Goal: Find specific page/section: Find specific page/section

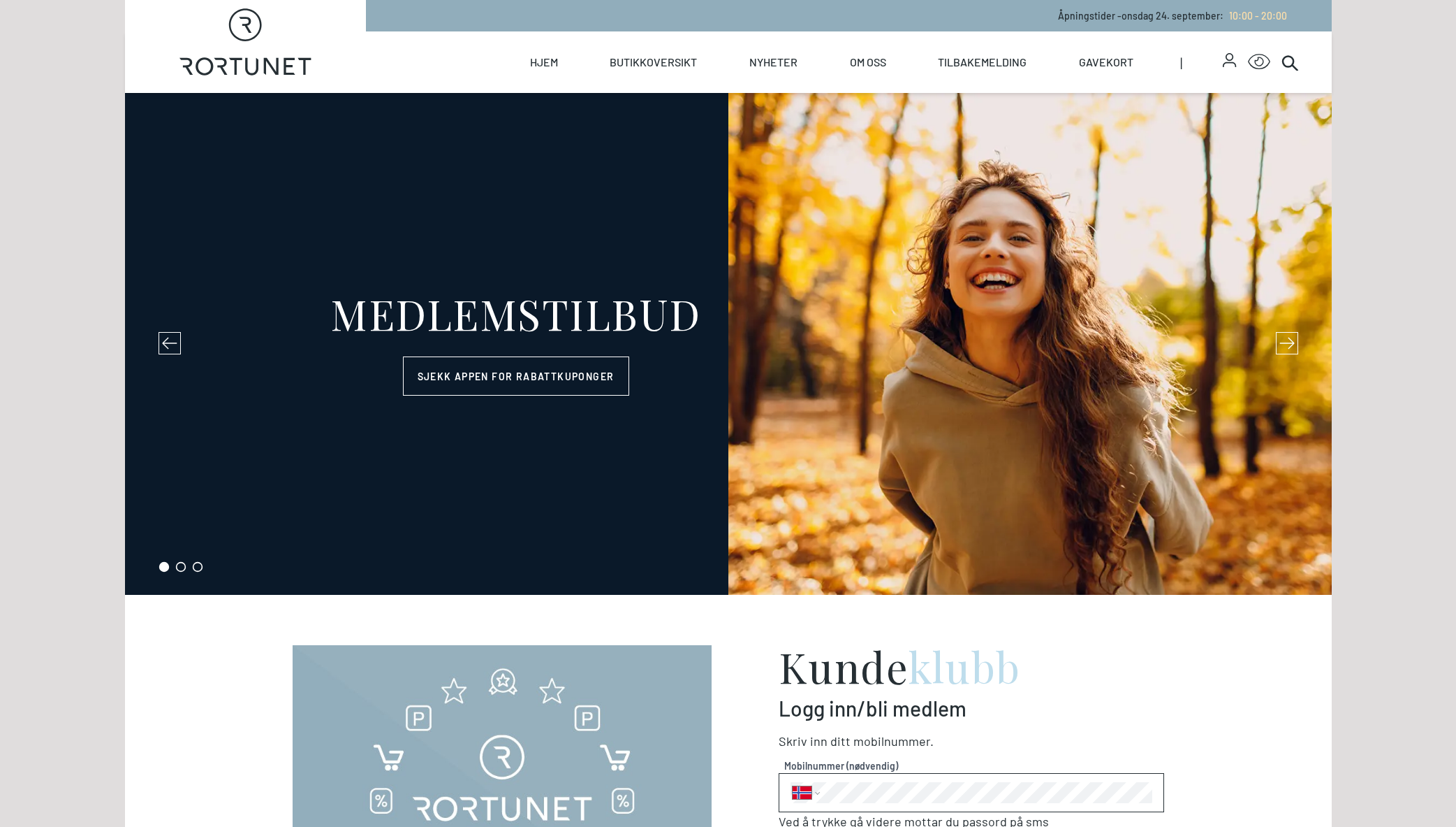
select select "NO"
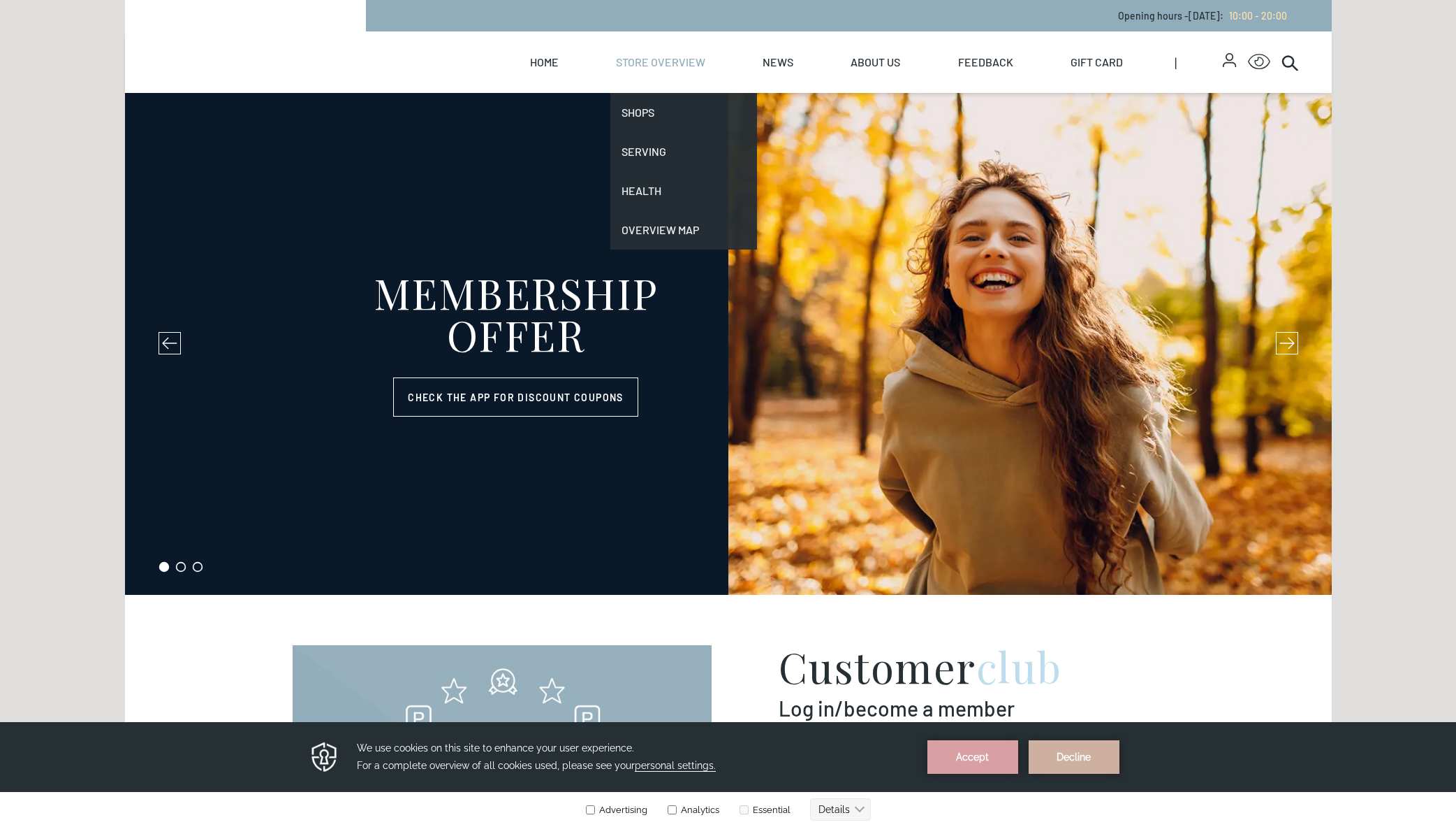
click at [655, 56] on font "Store overview" at bounding box center [660, 61] width 89 height 13
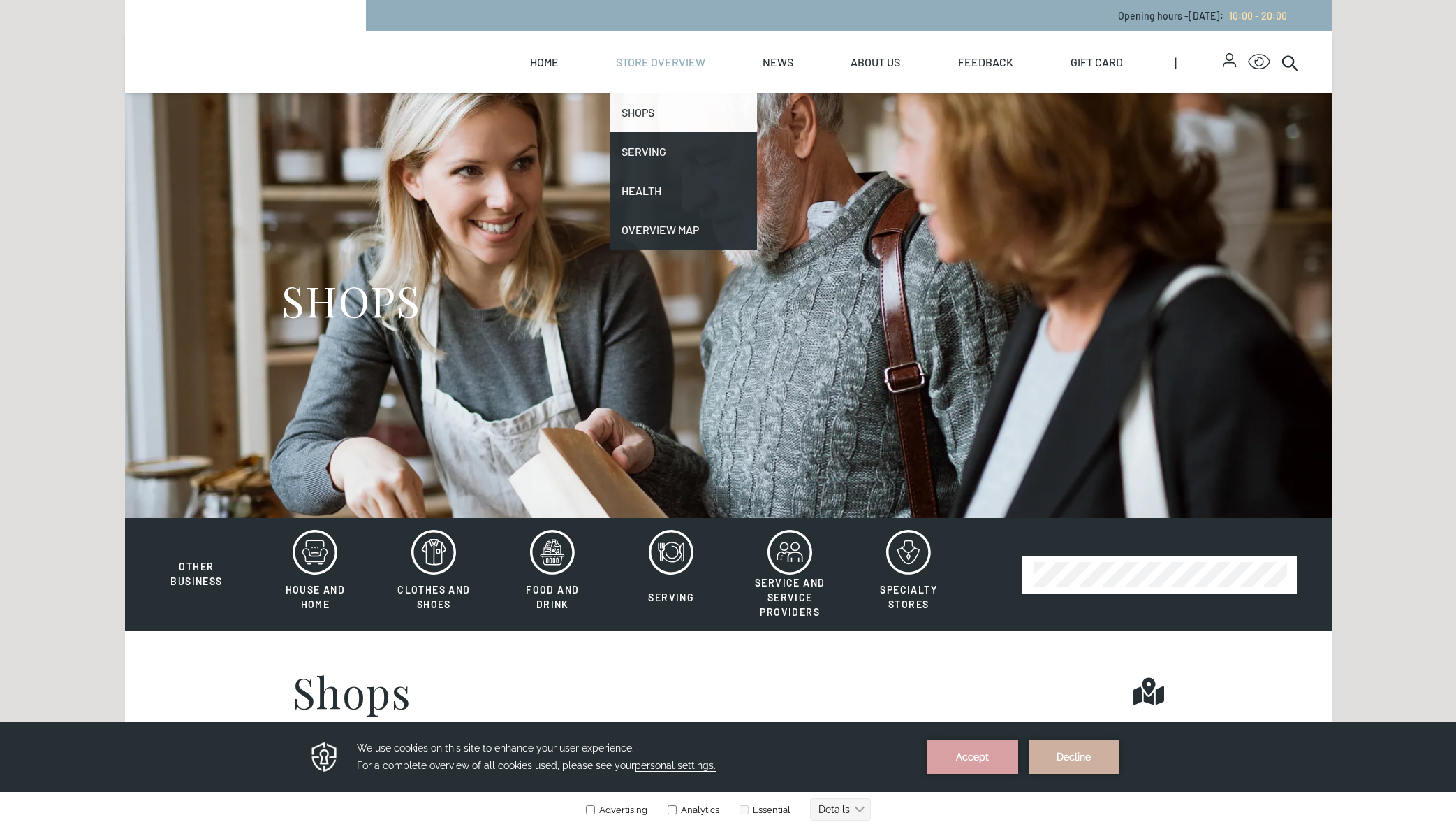
click at [648, 119] on link "Shops" at bounding box center [683, 113] width 147 height 39
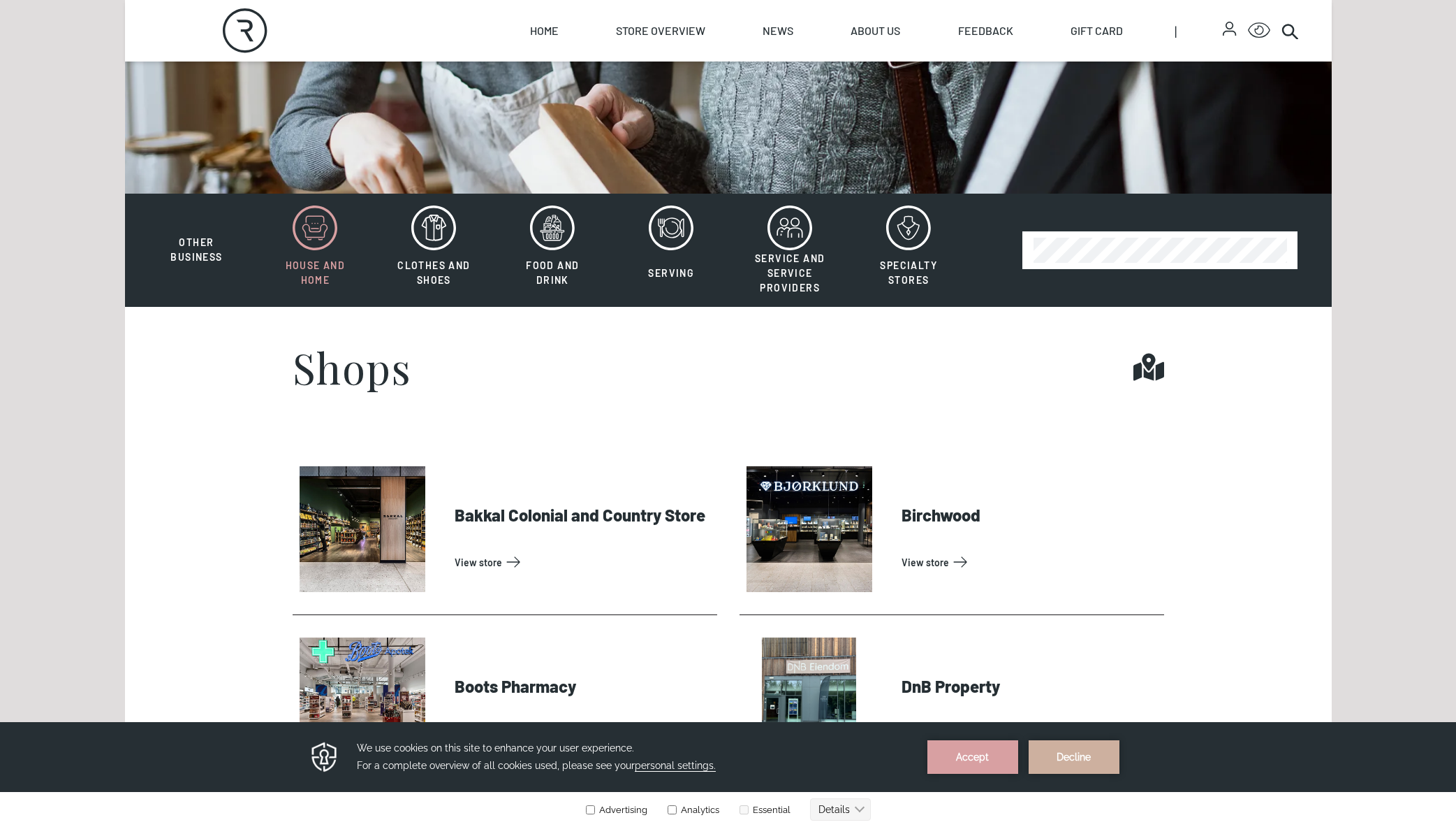
scroll to position [327, 0]
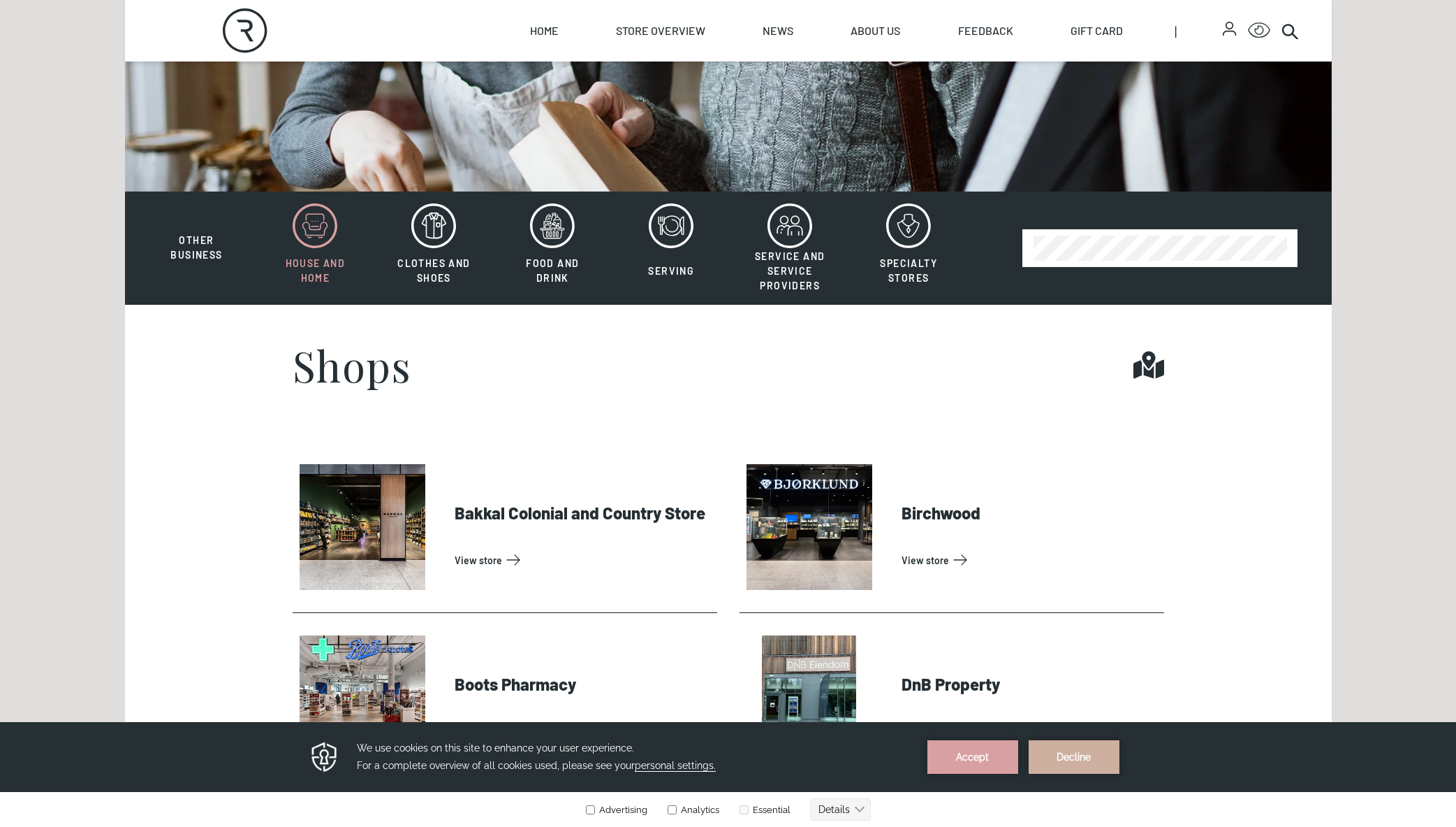
click at [312, 236] on icon at bounding box center [315, 225] width 45 height 45
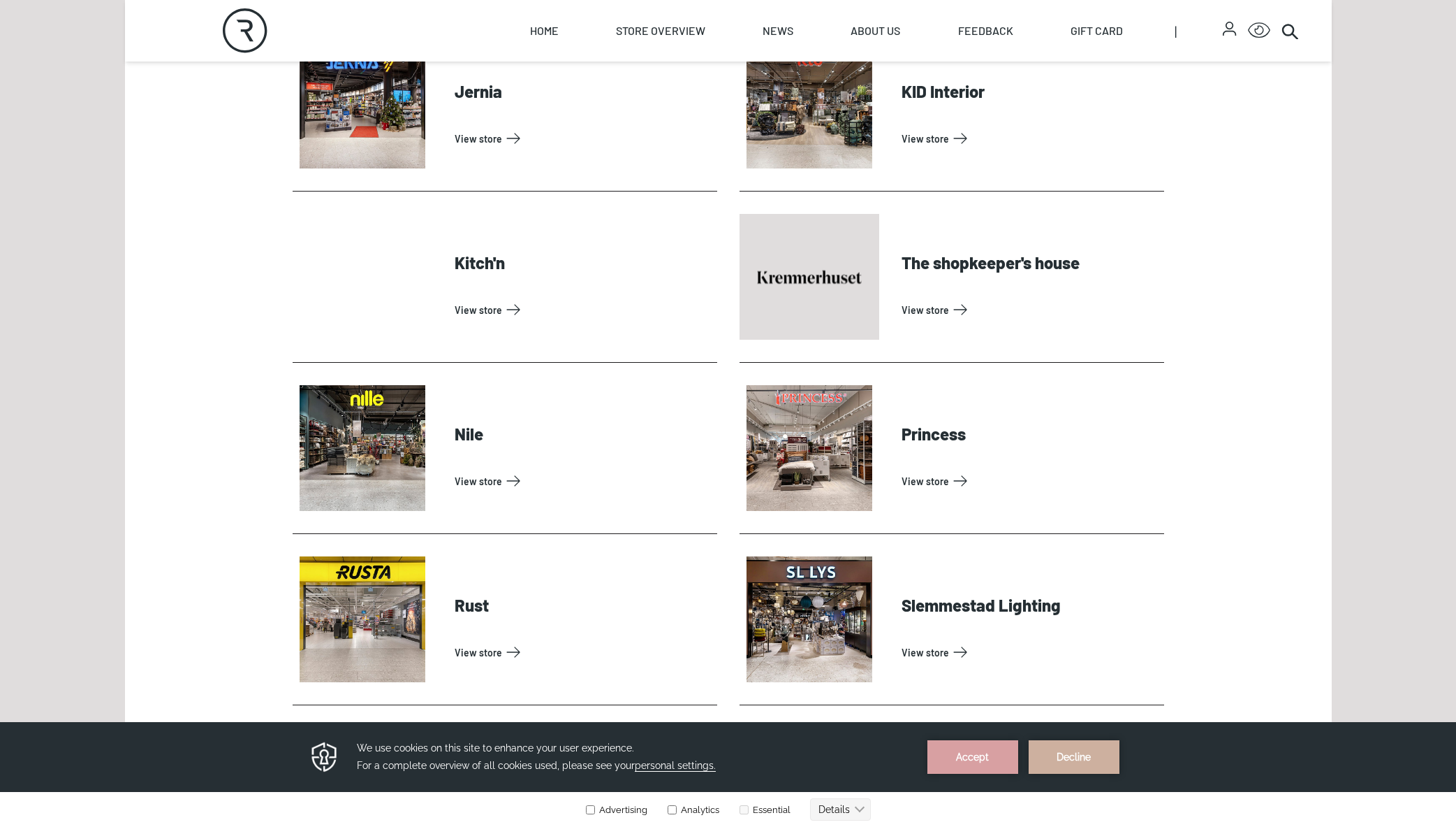
scroll to position [743, 0]
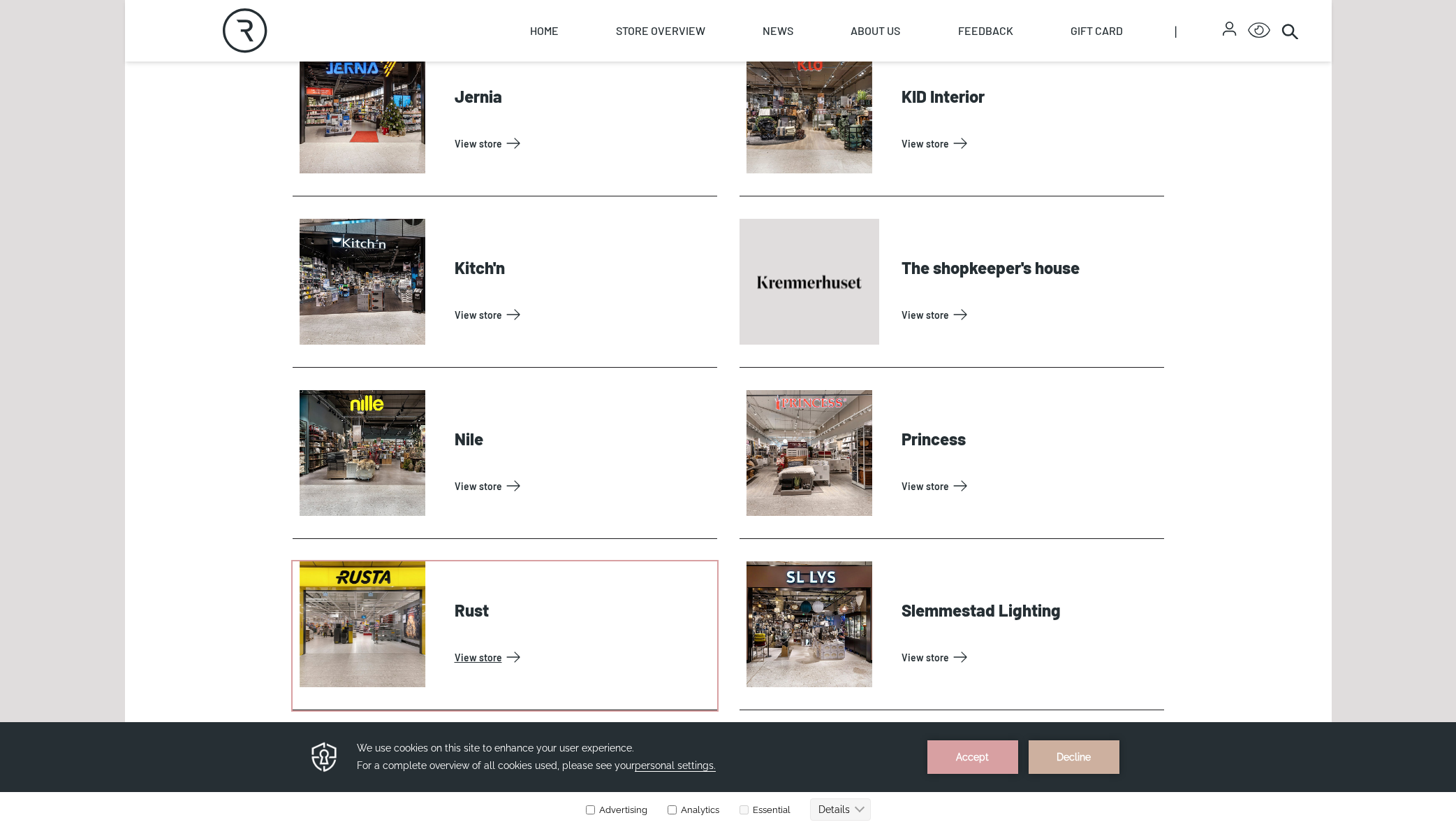
click at [455, 646] on link "View store" at bounding box center [584, 657] width 257 height 22
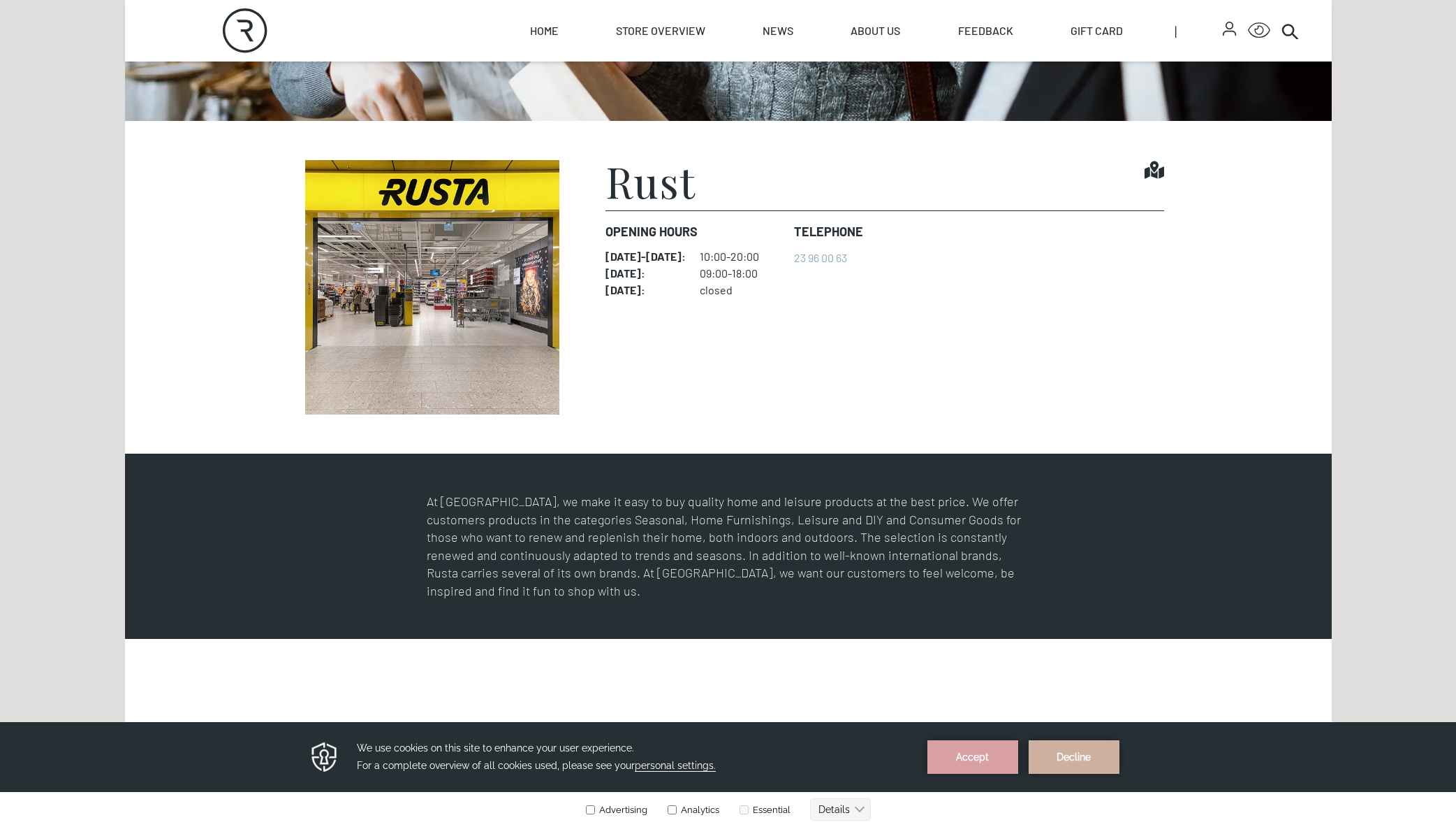
scroll to position [443, 0]
